Goal: Transaction & Acquisition: Purchase product/service

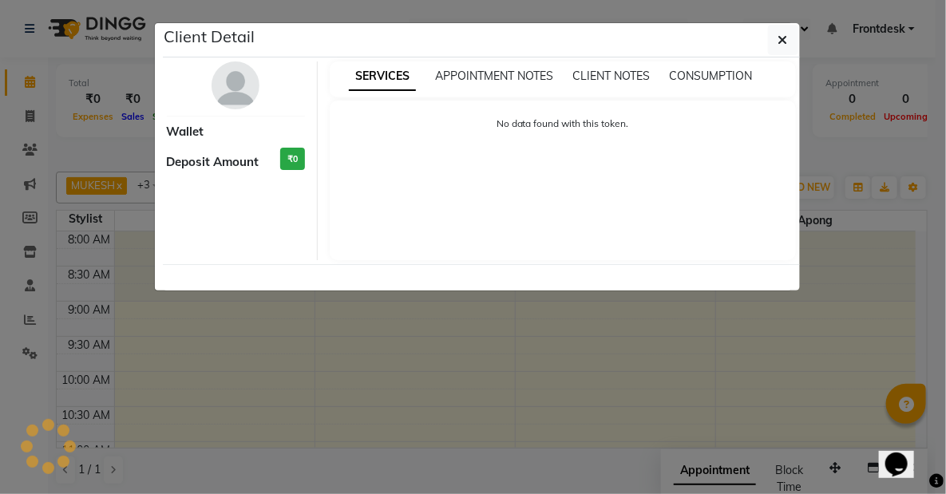
scroll to position [578, 0]
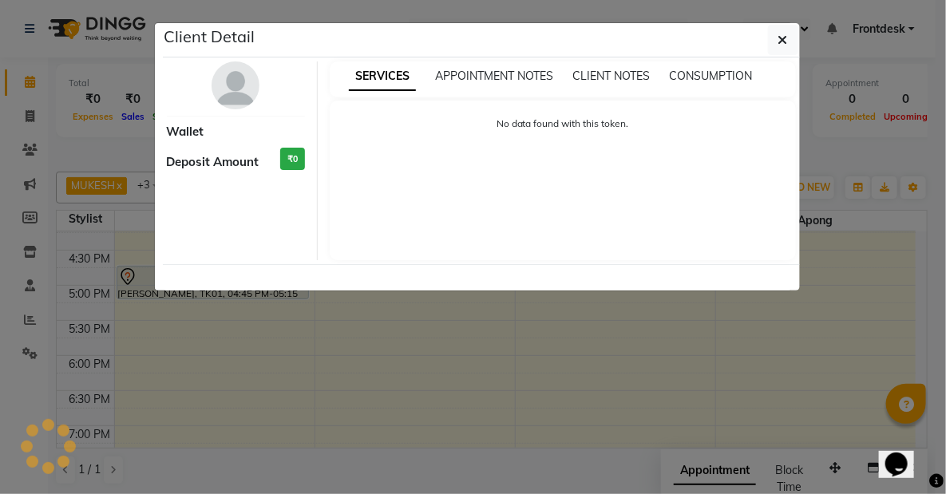
select select "7"
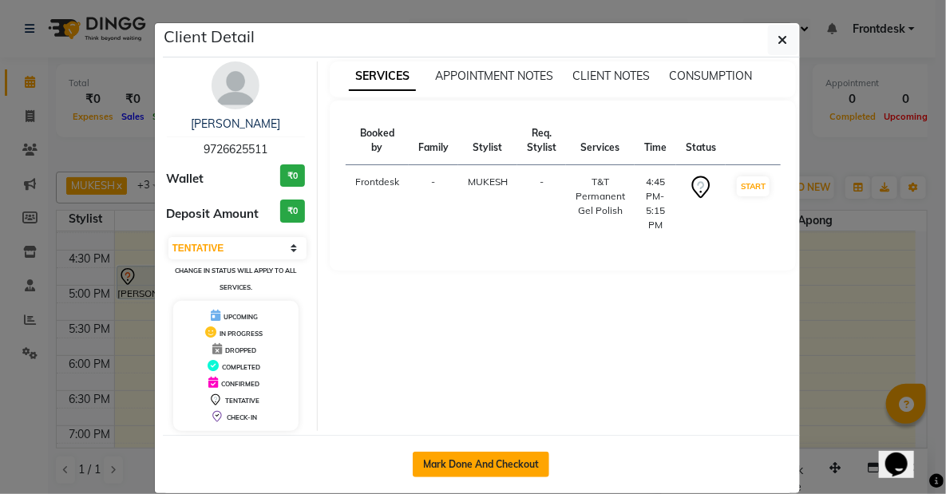
click at [495, 462] on button "Mark Done And Checkout" at bounding box center [481, 465] width 136 height 26
select select "service"
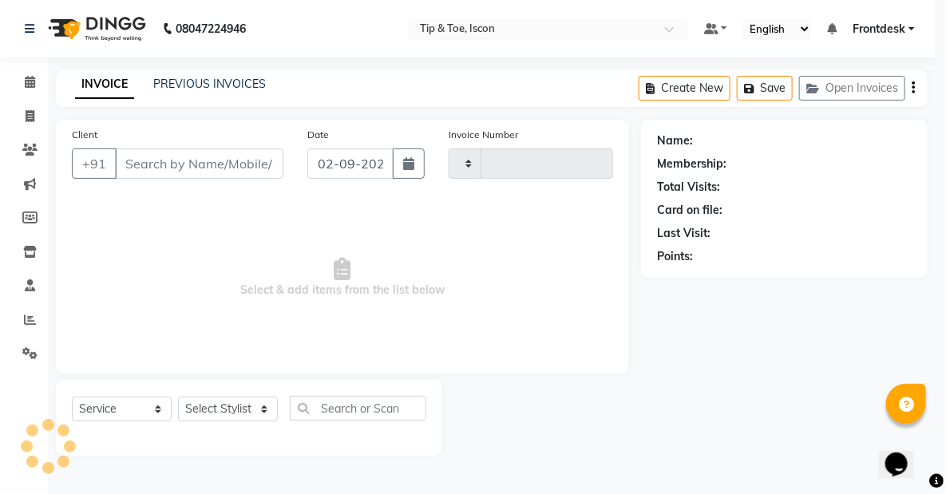
type input "0536"
select select "5988"
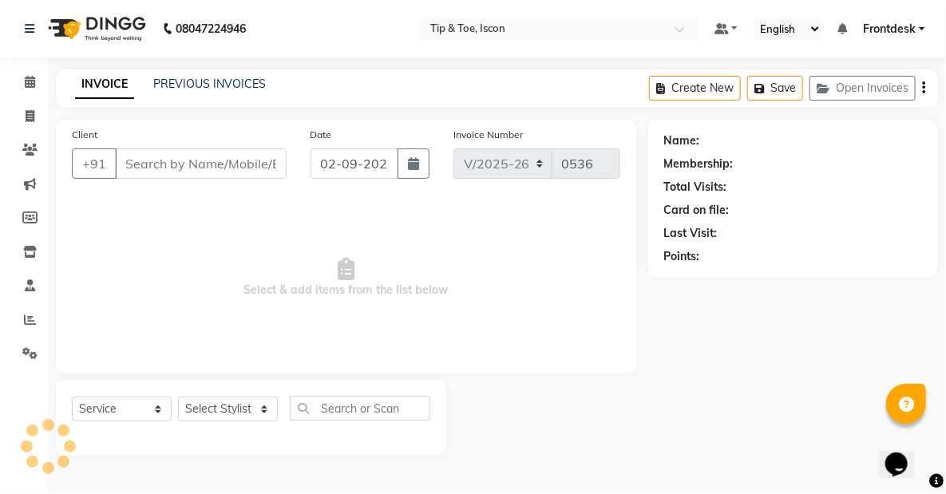
type input "9726625511"
select select "42646"
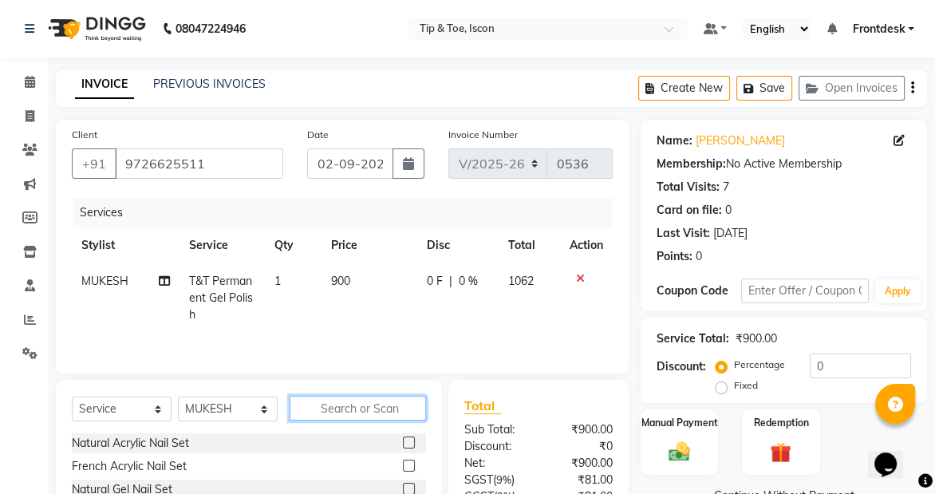
click at [369, 406] on input "text" at bounding box center [358, 408] width 136 height 25
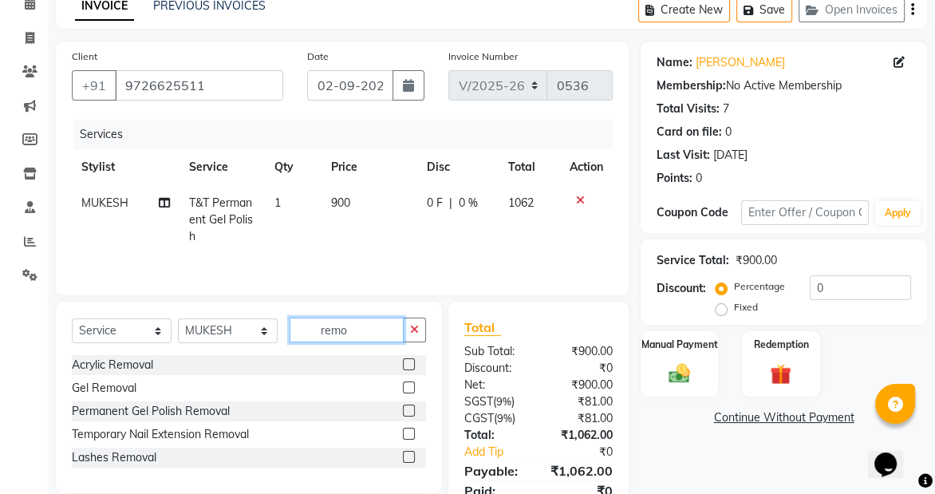
scroll to position [80, 0]
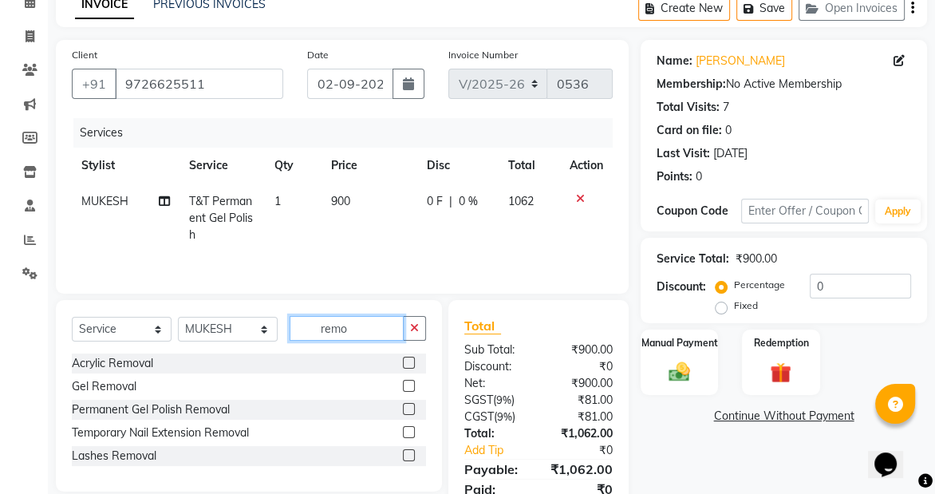
type input "remo"
click at [407, 406] on label at bounding box center [409, 409] width 12 height 12
click at [407, 406] on input "checkbox" at bounding box center [408, 410] width 10 height 10
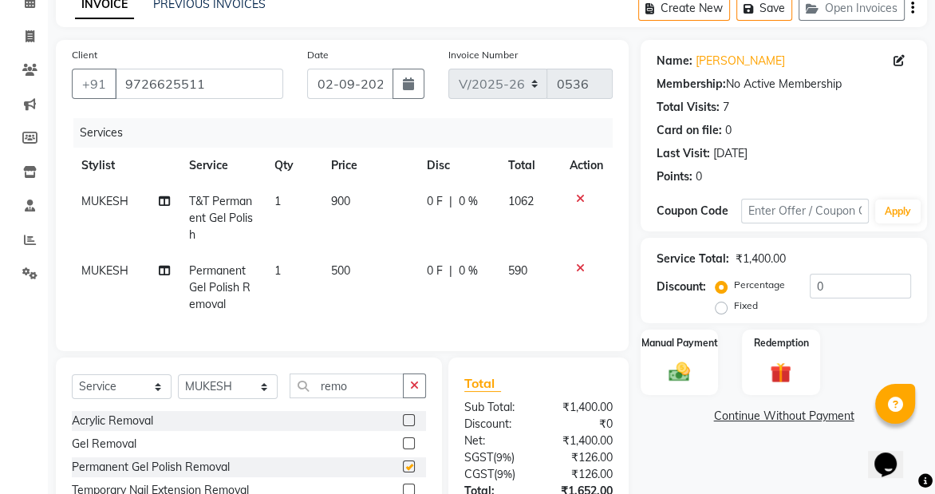
checkbox input "false"
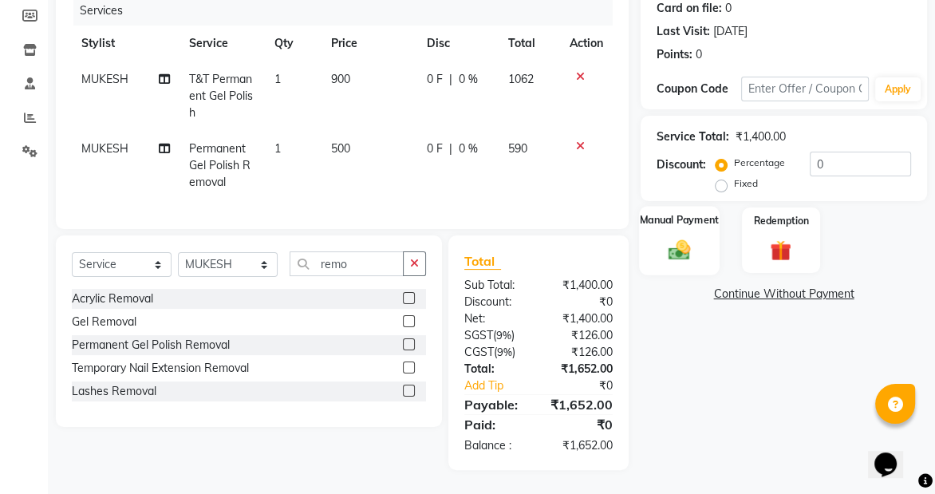
click at [702, 239] on div "Manual Payment" at bounding box center [679, 240] width 81 height 69
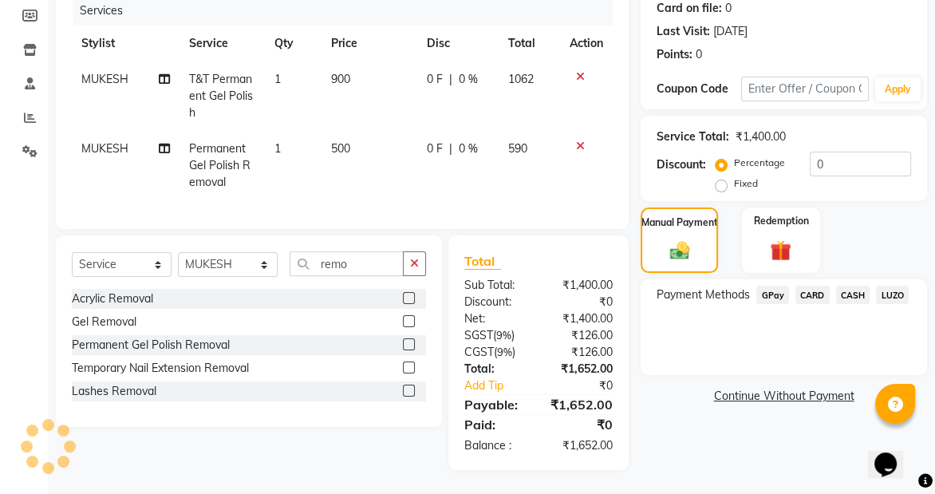
click at [360, 132] on td "500" at bounding box center [370, 165] width 96 height 69
select select "42646"
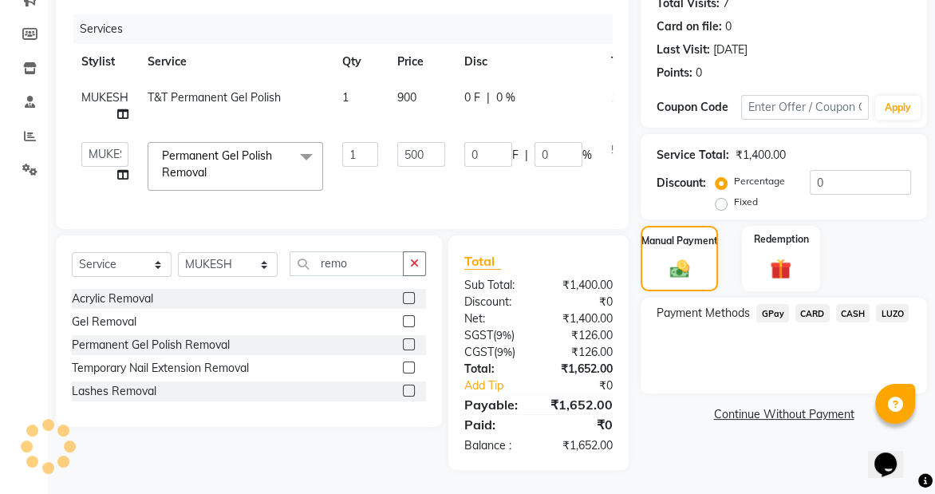
scroll to position [194, 0]
click at [424, 146] on input "500" at bounding box center [421, 154] width 48 height 25
type input "5"
type input "300"
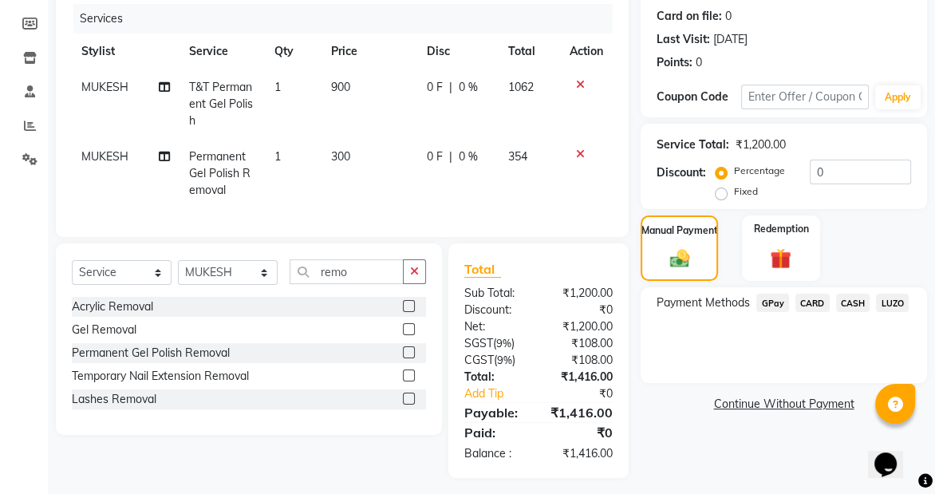
click at [711, 487] on main "INVOICE PREVIOUS INVOICES Create New Save Open Invoices Client [PHONE_NUMBER] D…" at bounding box center [492, 188] width 888 height 627
click at [850, 299] on span "CASH" at bounding box center [853, 303] width 34 height 18
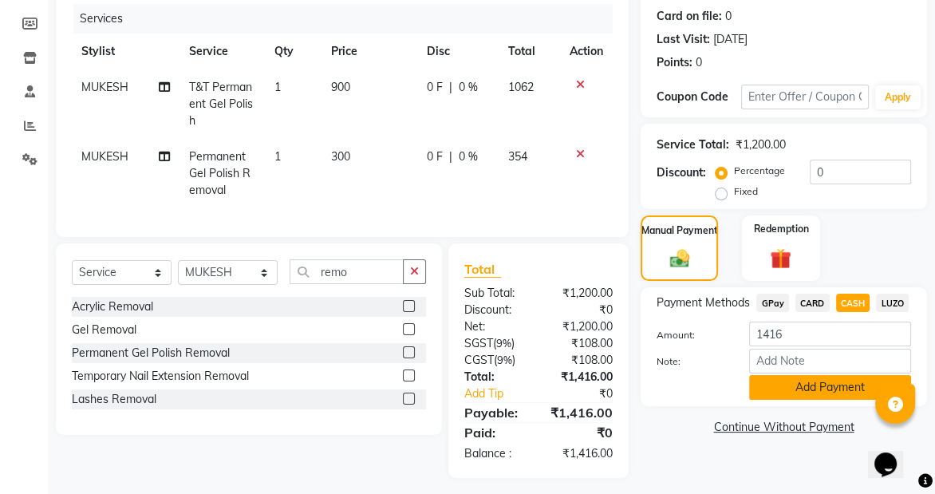
click at [856, 382] on button "Add Payment" at bounding box center [830, 387] width 162 height 25
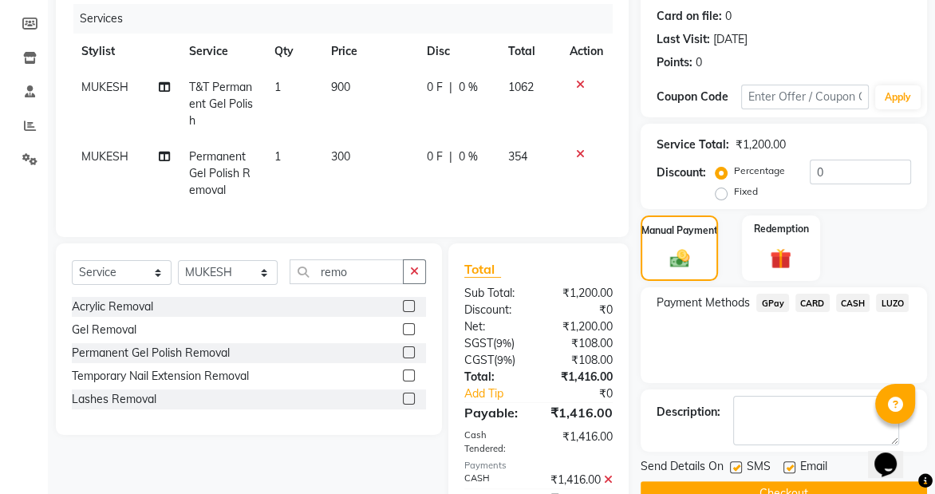
scroll to position [296, 0]
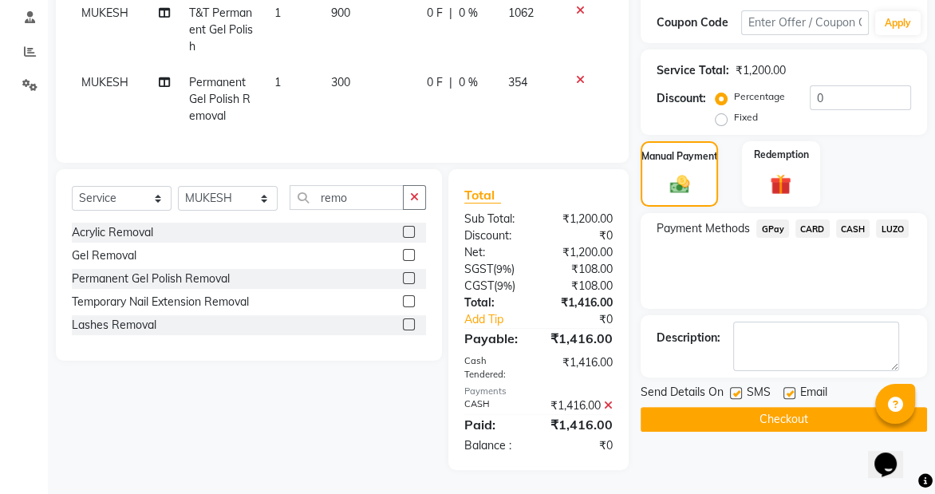
click at [820, 407] on button "Checkout" at bounding box center [784, 419] width 287 height 25
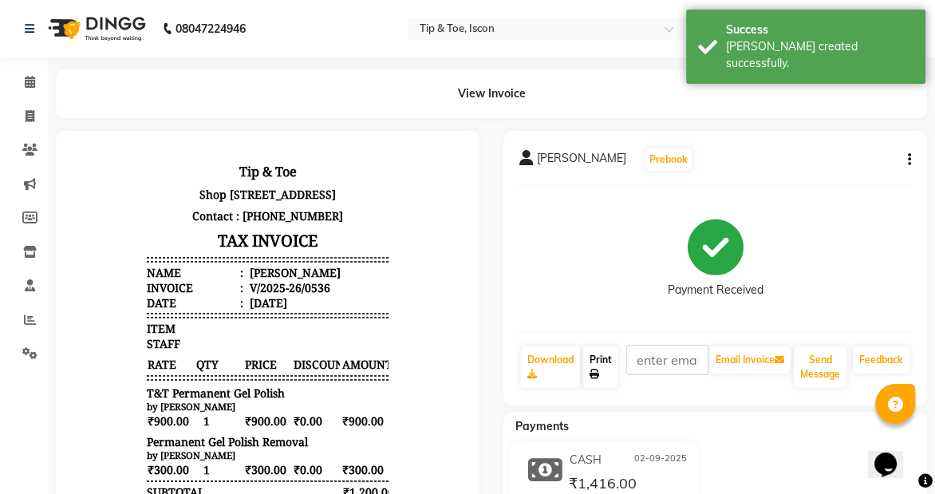
click at [595, 360] on link "Print" at bounding box center [600, 367] width 35 height 42
